Goal: Information Seeking & Learning: Find contact information

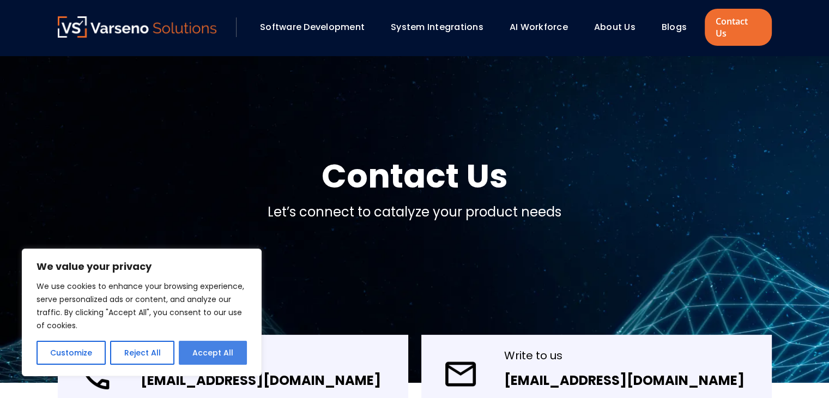
click at [214, 349] on button "Accept All" at bounding box center [213, 352] width 68 height 24
checkbox input "true"
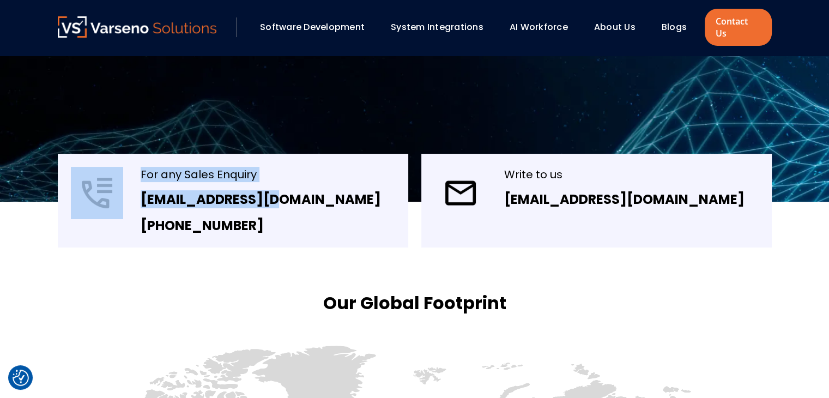
drag, startPoint x: 290, startPoint y: 188, endPoint x: 125, endPoint y: 187, distance: 164.5
click at [125, 187] on div "For any Sales Enquiry sales@varseno.com +1 747 231 1741" at bounding box center [233, 201] width 350 height 94
click at [281, 188] on div "For any Sales Enquiry sales@varseno.com +1 747 231 1741" at bounding box center [233, 201] width 350 height 94
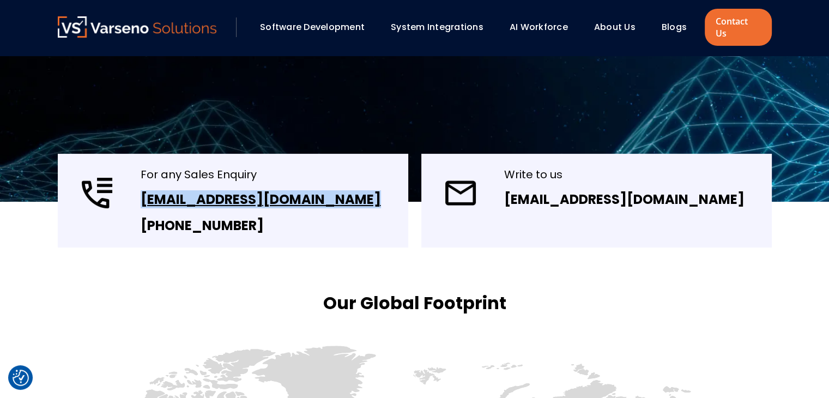
drag, startPoint x: 281, startPoint y: 188, endPoint x: 151, endPoint y: 187, distance: 129.1
click at [151, 187] on div "For any Sales Enquiry sales@varseno.com +1 747 231 1741" at bounding box center [233, 201] width 350 height 94
drag, startPoint x: 239, startPoint y: 218, endPoint x: 133, endPoint y: 210, distance: 106.0
click at [133, 210] on div "For any Sales Enquiry sales@varseno.com +1 747 231 1741" at bounding box center [233, 201] width 350 height 94
copy link "[PHONE_NUMBER]"
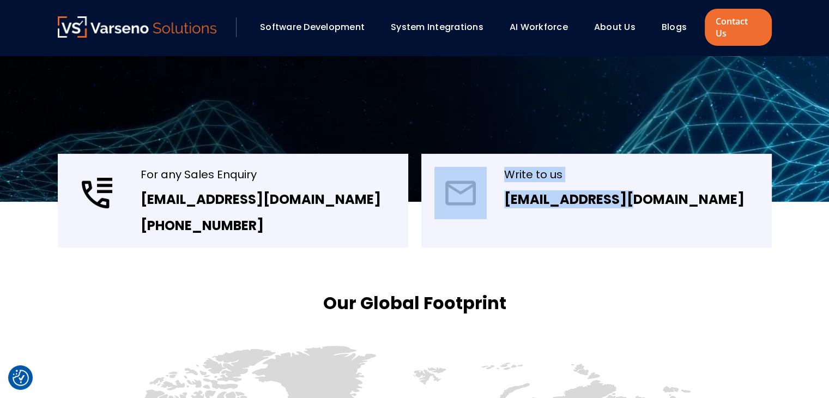
drag, startPoint x: 650, startPoint y: 188, endPoint x: 473, endPoint y: 202, distance: 177.1
click at [473, 202] on div "Write to us info@varseno.com" at bounding box center [596, 201] width 350 height 94
click at [649, 190] on div "Write to us info@varseno.com" at bounding box center [596, 201] width 350 height 94
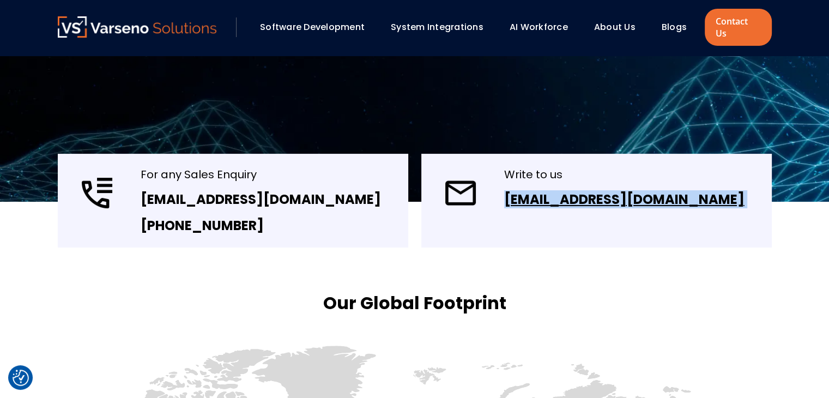
drag, startPoint x: 649, startPoint y: 190, endPoint x: 508, endPoint y: 194, distance: 141.7
click at [508, 194] on div "Write to us info@varseno.com" at bounding box center [596, 201] width 350 height 94
